Goal: Communication & Community: Share content

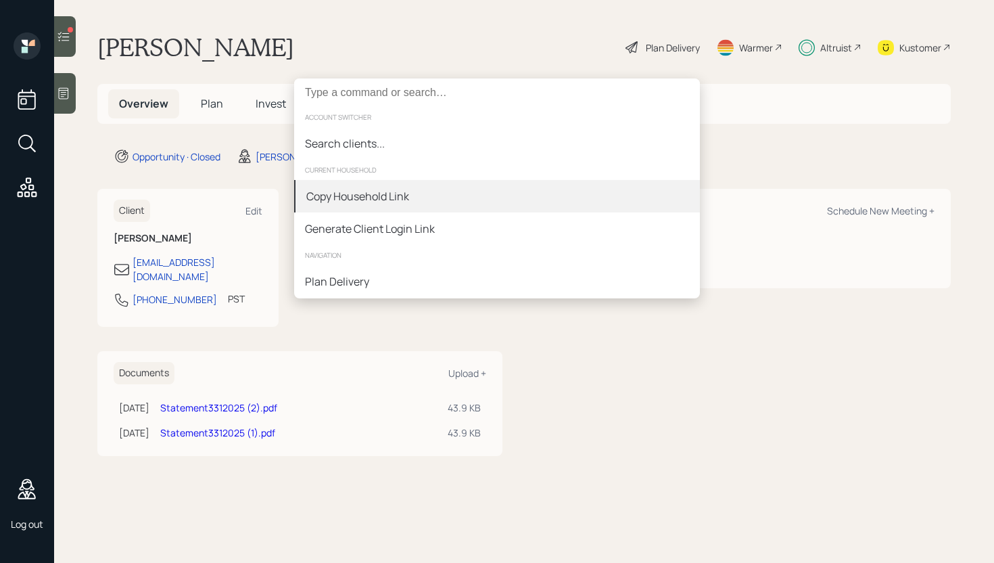
click at [441, 197] on div "Copy Household Link" at bounding box center [497, 196] width 406 height 32
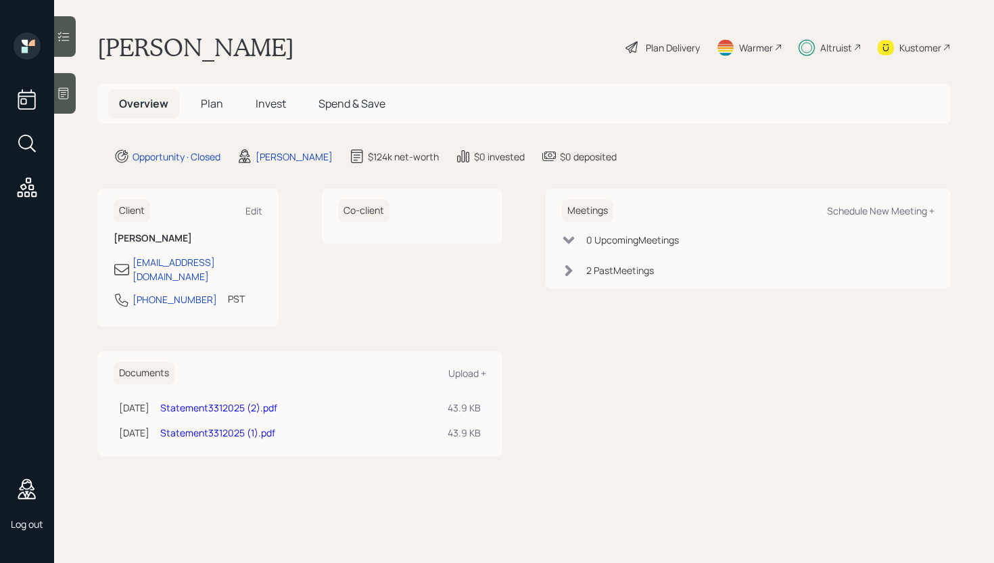
click at [68, 37] on icon at bounding box center [64, 37] width 14 height 14
